Goal: Browse casually

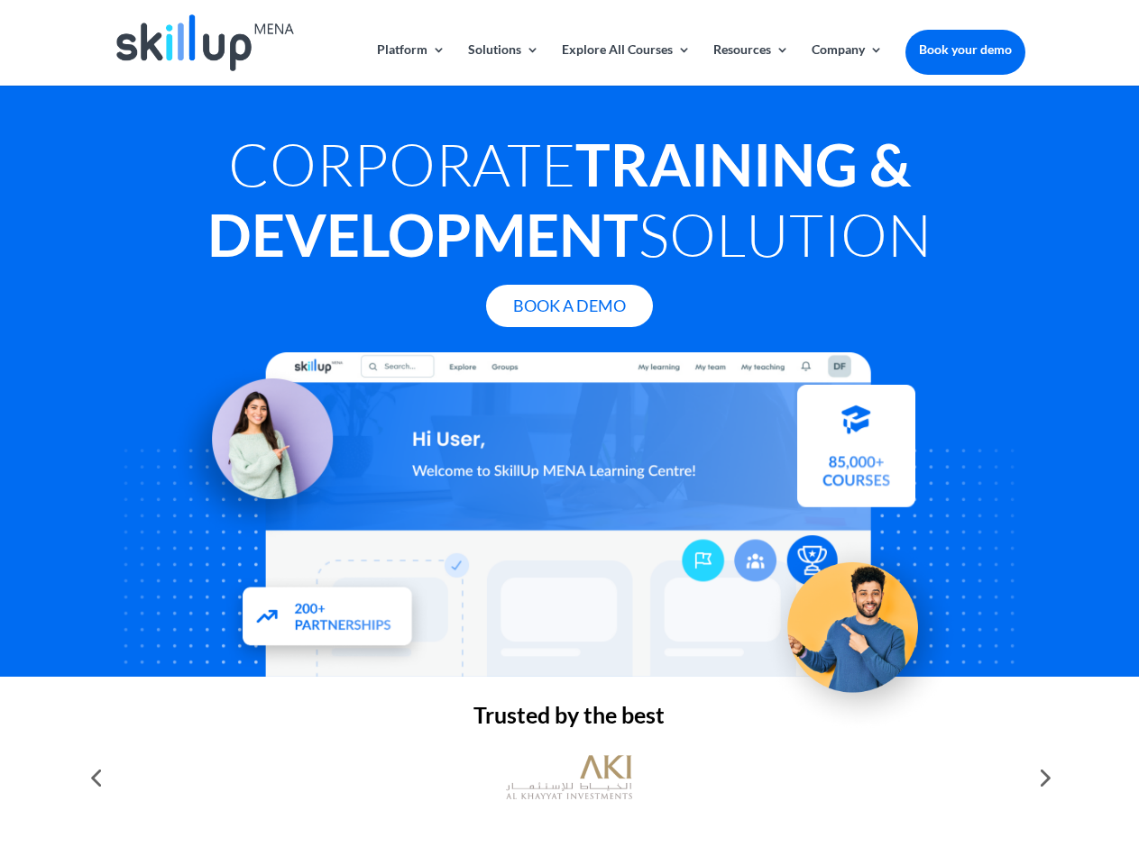
click at [569, 433] on div at bounding box center [569, 515] width 911 height 325
click at [502, 64] on link "Solutions" at bounding box center [503, 64] width 71 height 42
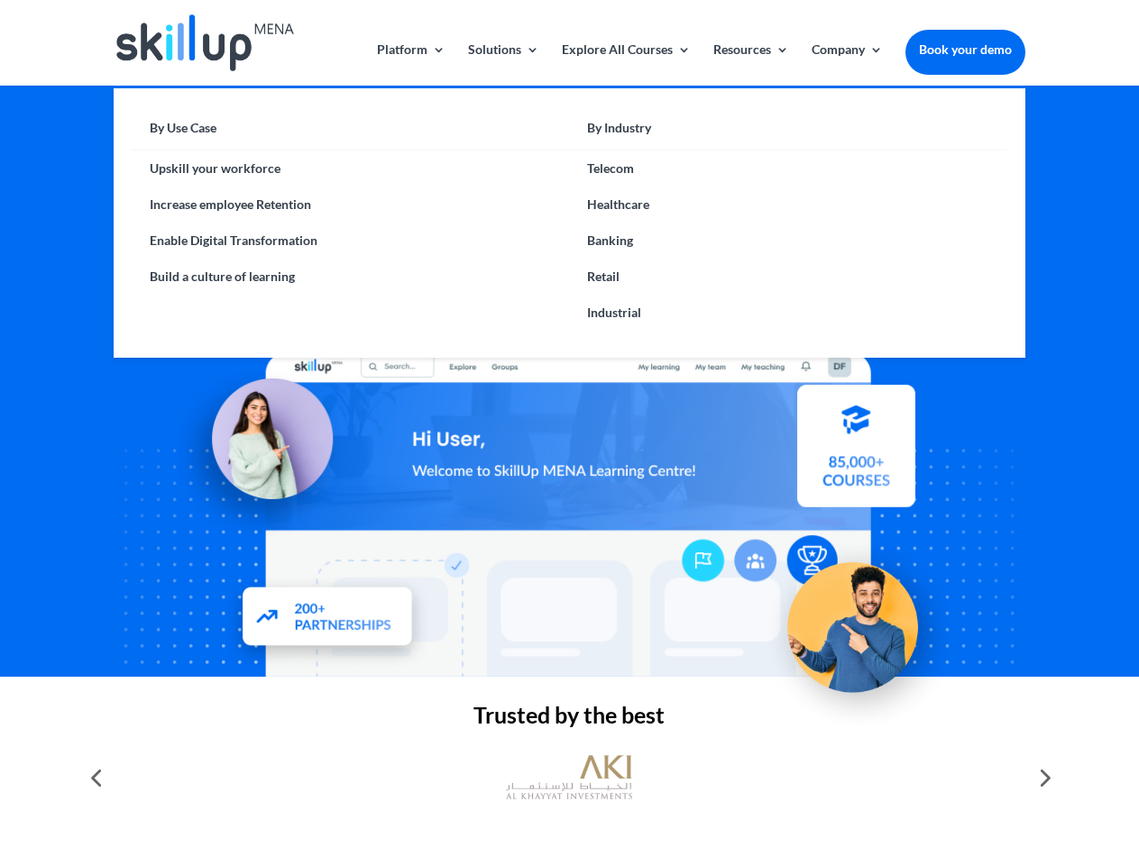
click at [625, 64] on link "Explore All Courses" at bounding box center [626, 64] width 129 height 42
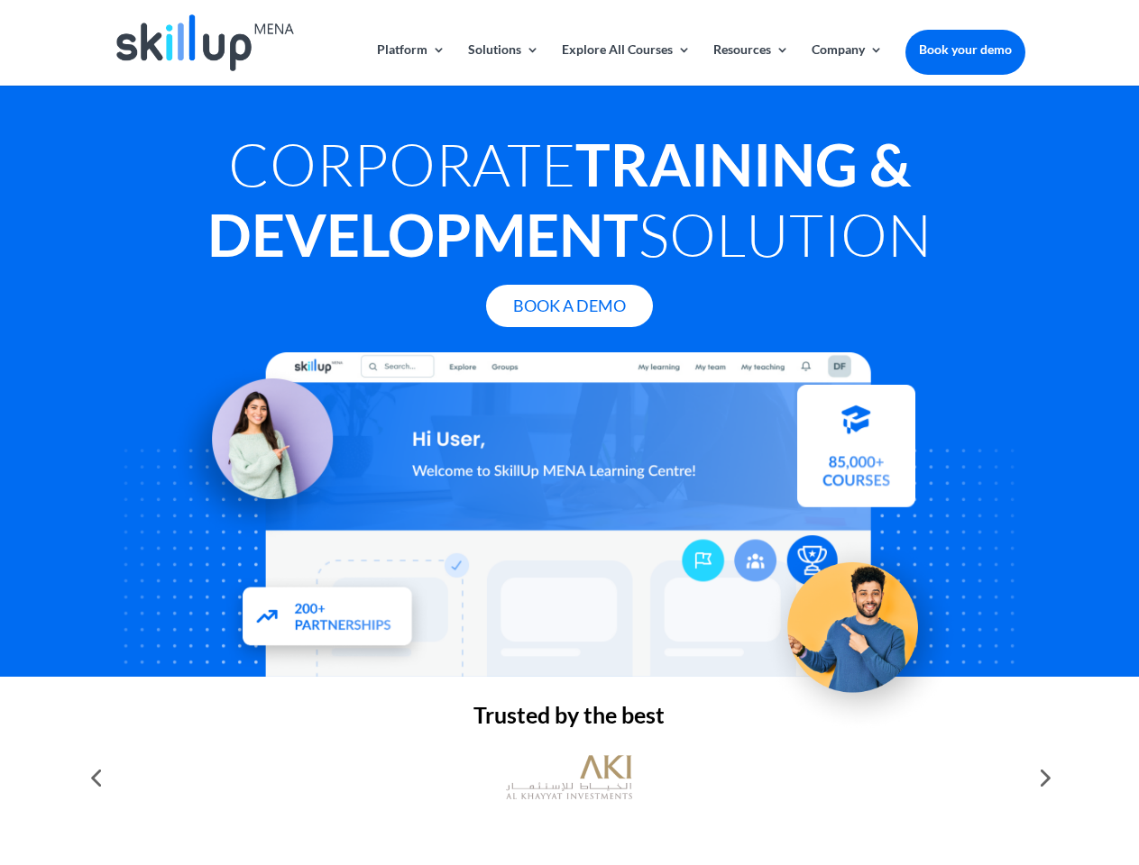
click at [749, 64] on link "Resources" at bounding box center [751, 64] width 76 height 42
click at [847, 64] on link "Company" at bounding box center [846, 64] width 71 height 42
click at [569, 778] on img at bounding box center [569, 777] width 126 height 63
